Goal: Find specific page/section: Find specific page/section

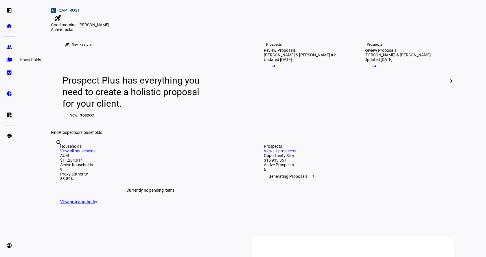
click at [11, 61] on eth-mat-symbol "folder_copy" at bounding box center [9, 60] width 6 height 6
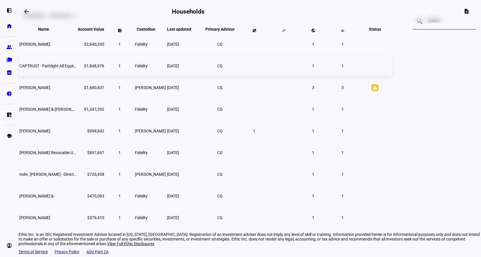
scroll to position [30, 0]
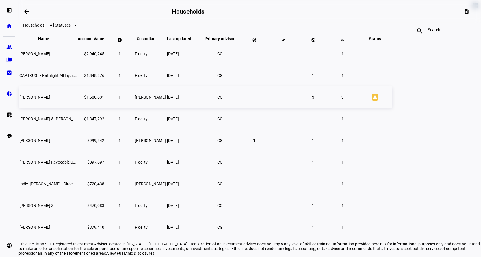
click at [77, 108] on td "[PERSON_NAME]" at bounding box center [48, 96] width 58 height 21
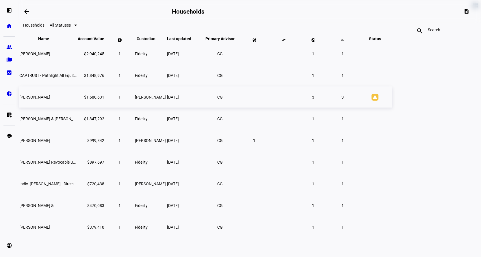
scroll to position [19, 0]
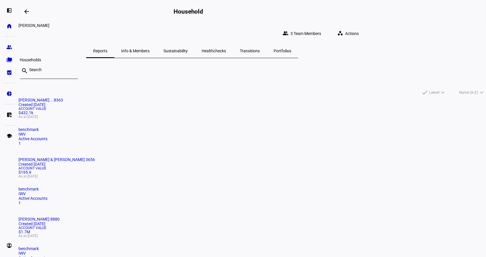
click at [7, 60] on eth-mat-symbol "folder_copy" at bounding box center [9, 60] width 6 height 6
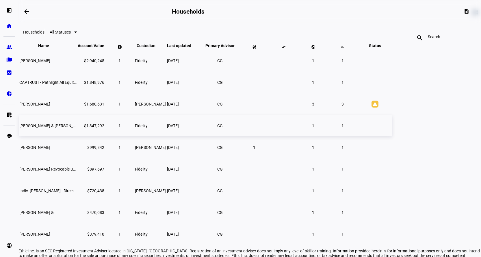
scroll to position [58, 0]
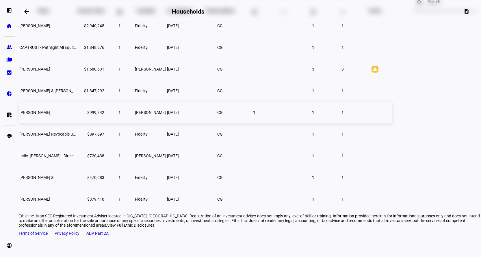
click at [50, 115] on span "[PERSON_NAME]" at bounding box center [34, 112] width 31 height 5
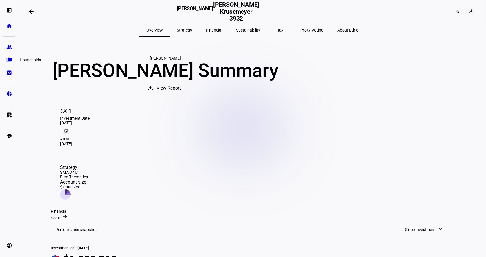
click at [13, 58] on link "folder_copy Households" at bounding box center [9, 60] width 12 height 12
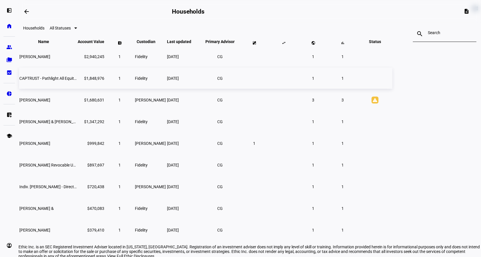
scroll to position [59, 0]
